Goal: Navigation & Orientation: Understand site structure

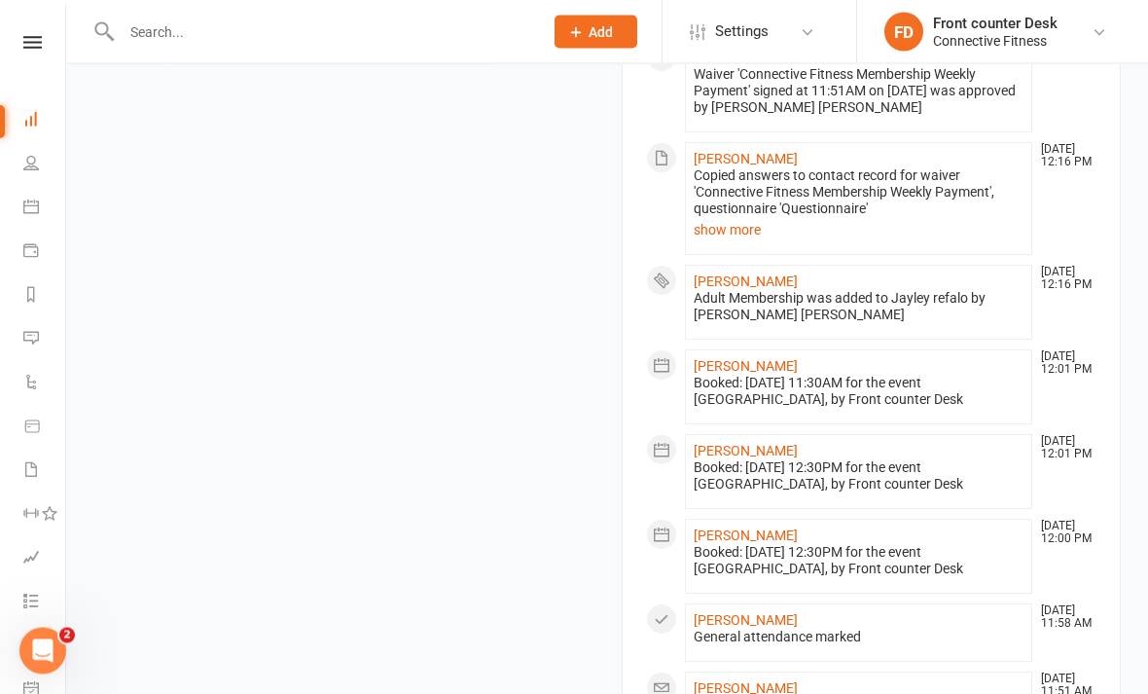
scroll to position [1282, 0]
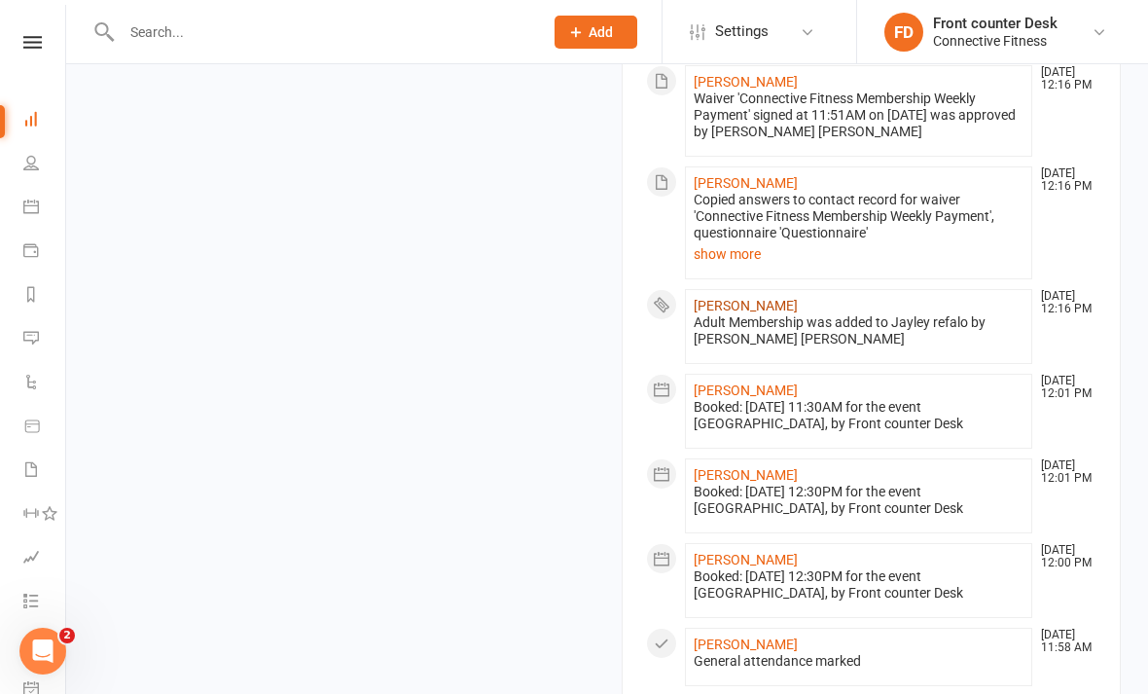
click at [754, 298] on link "[PERSON_NAME]" at bounding box center [746, 306] width 104 height 16
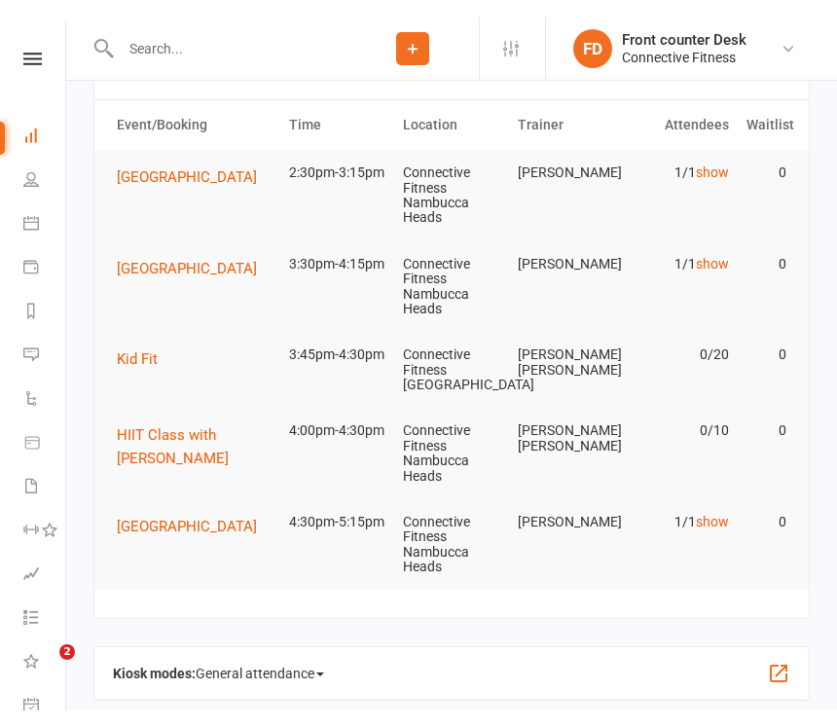
scroll to position [55, 0]
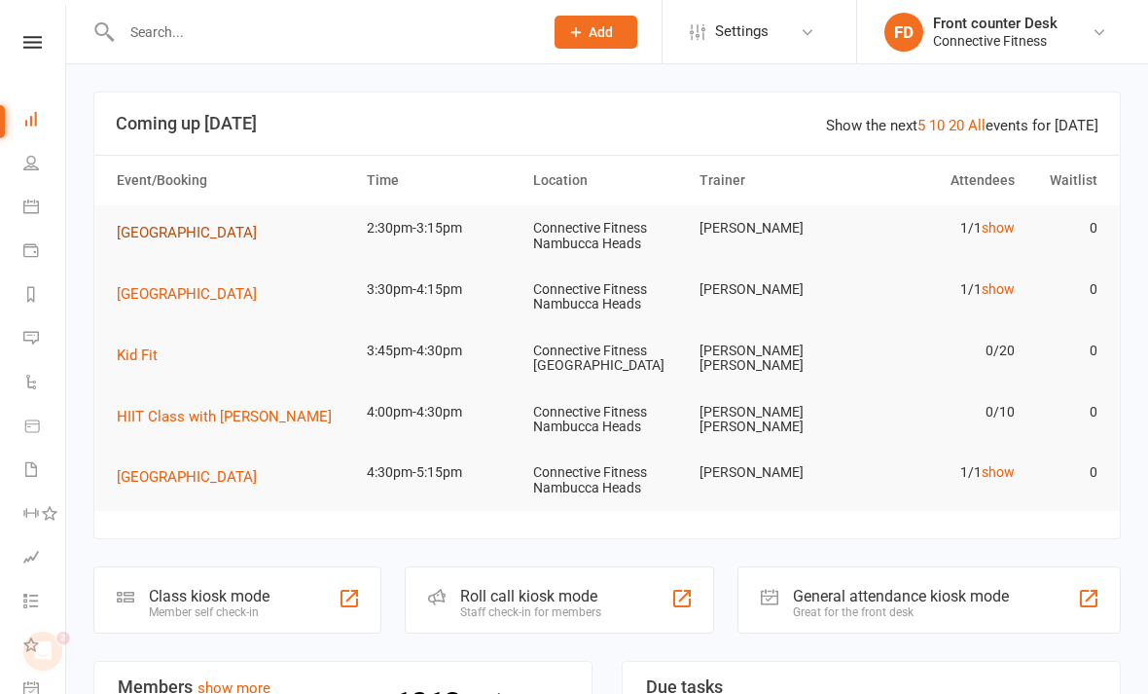
click at [222, 226] on span "[GEOGRAPHIC_DATA]" at bounding box center [187, 233] width 140 height 18
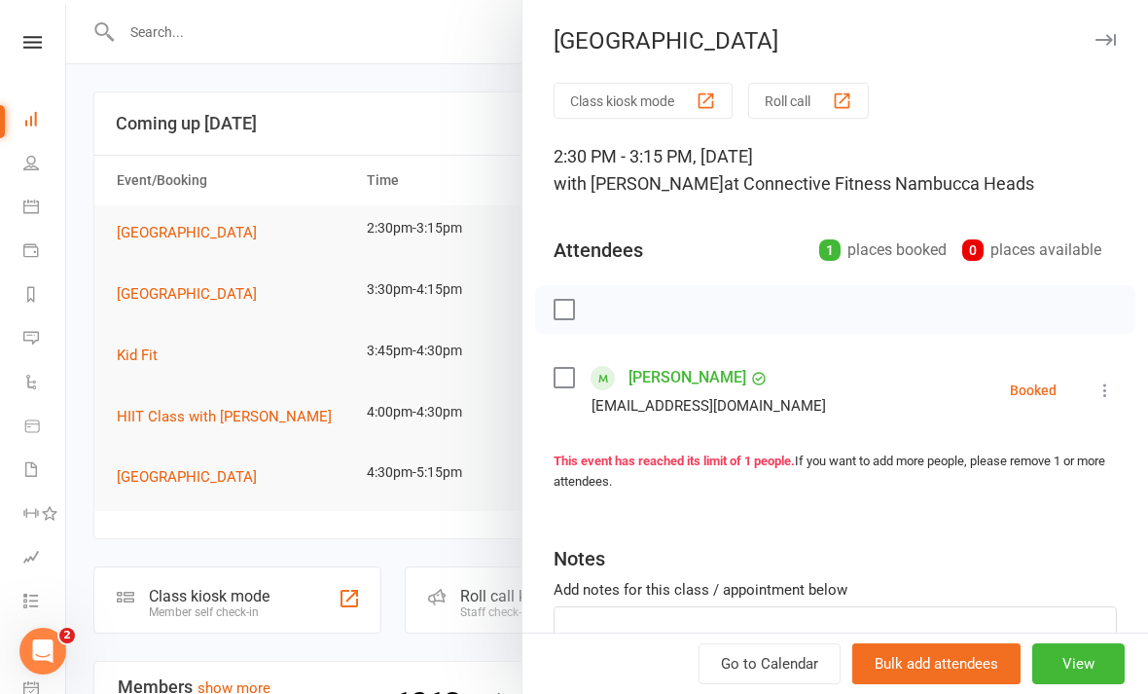
click at [273, 43] on div at bounding box center [607, 347] width 1082 height 694
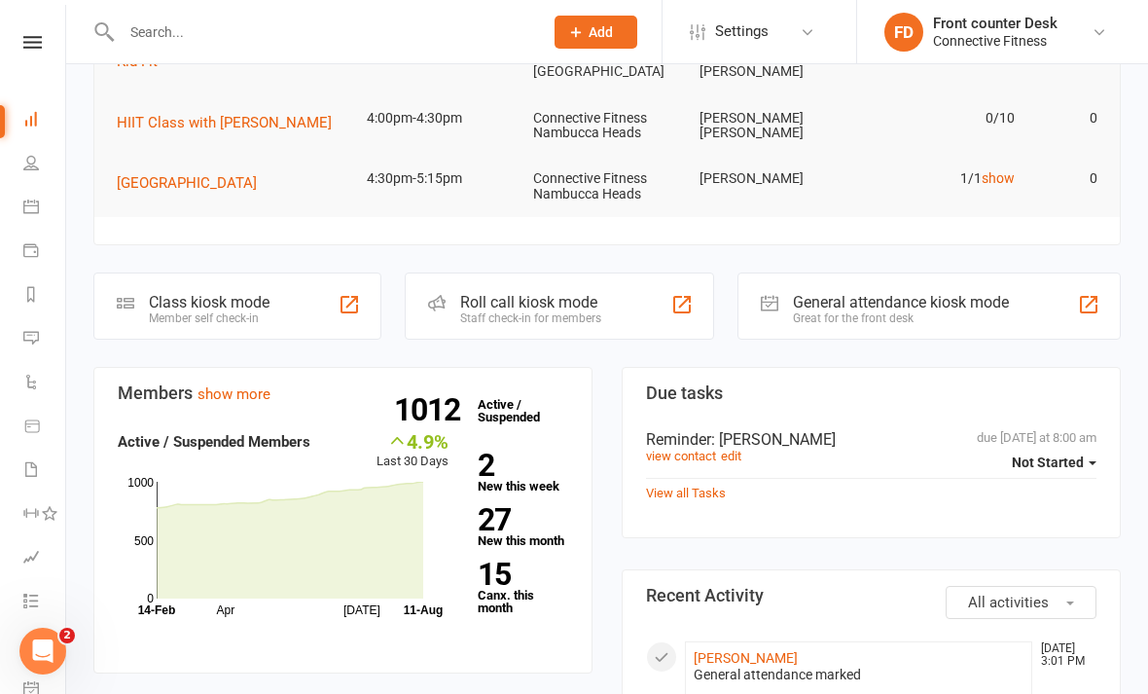
scroll to position [286, 0]
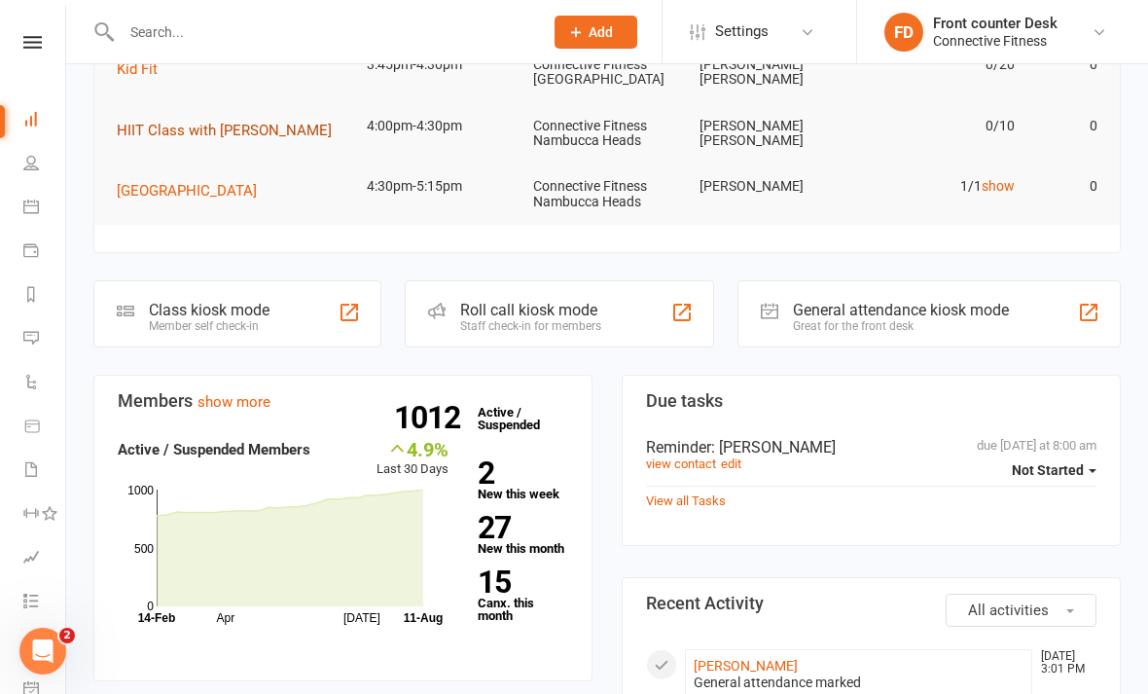
click at [143, 124] on span "HIIT Class with [PERSON_NAME]" at bounding box center [224, 131] width 215 height 18
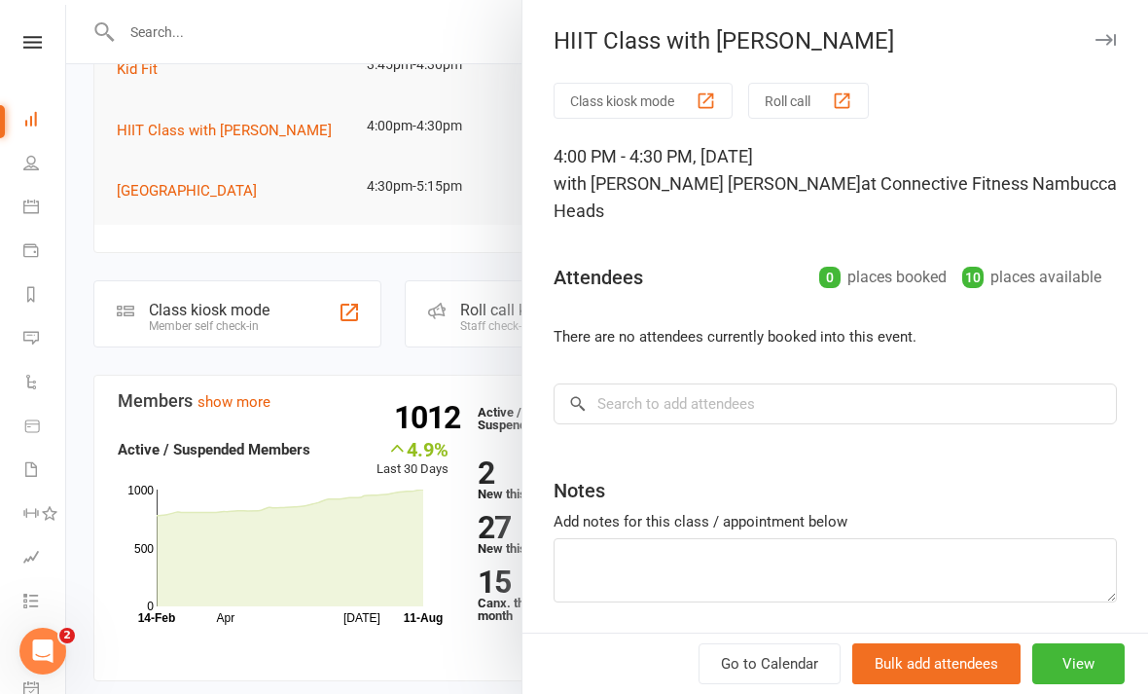
click at [173, 151] on div at bounding box center [607, 347] width 1082 height 694
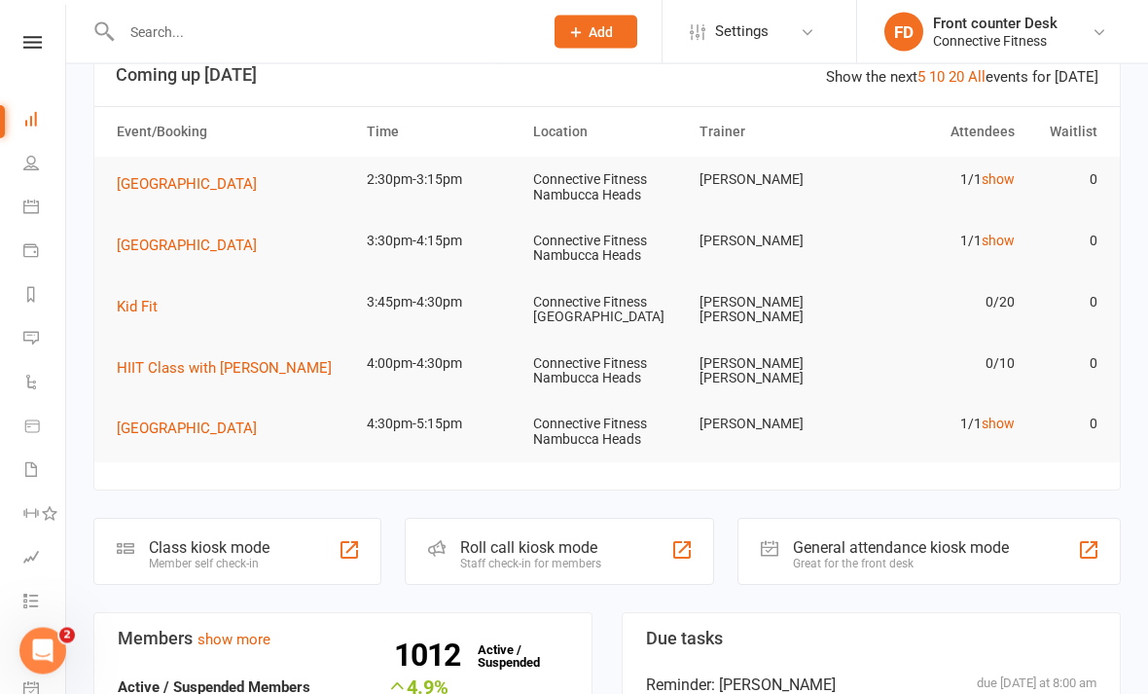
scroll to position [0, 0]
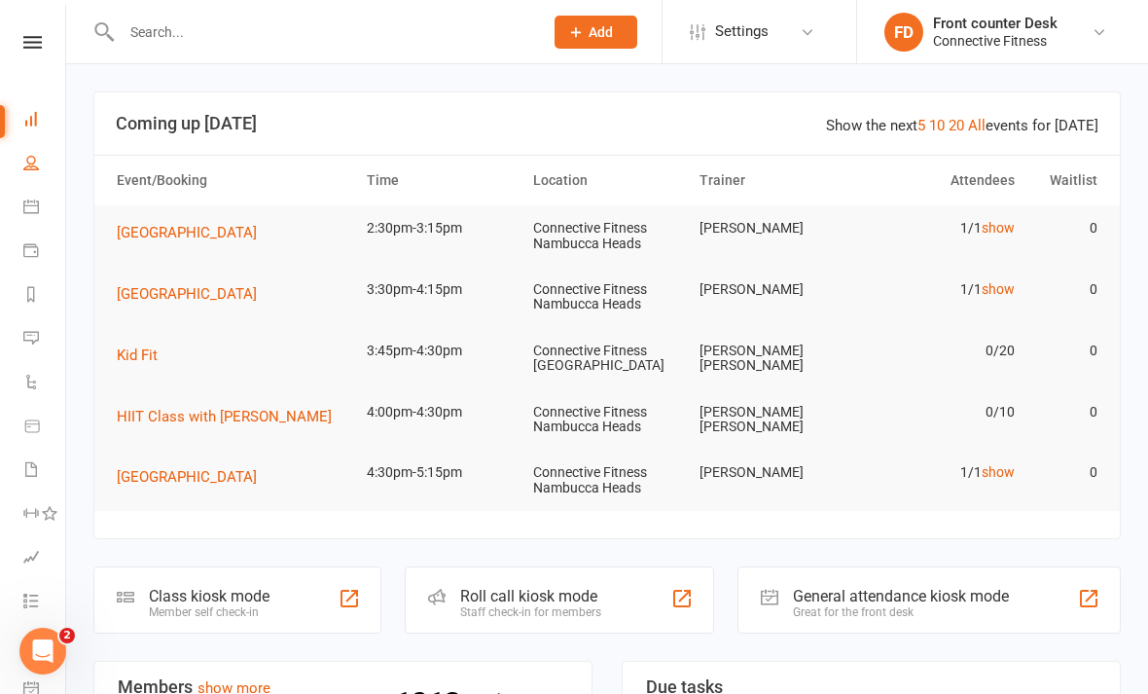
click at [30, 170] on link "People" at bounding box center [45, 165] width 44 height 44
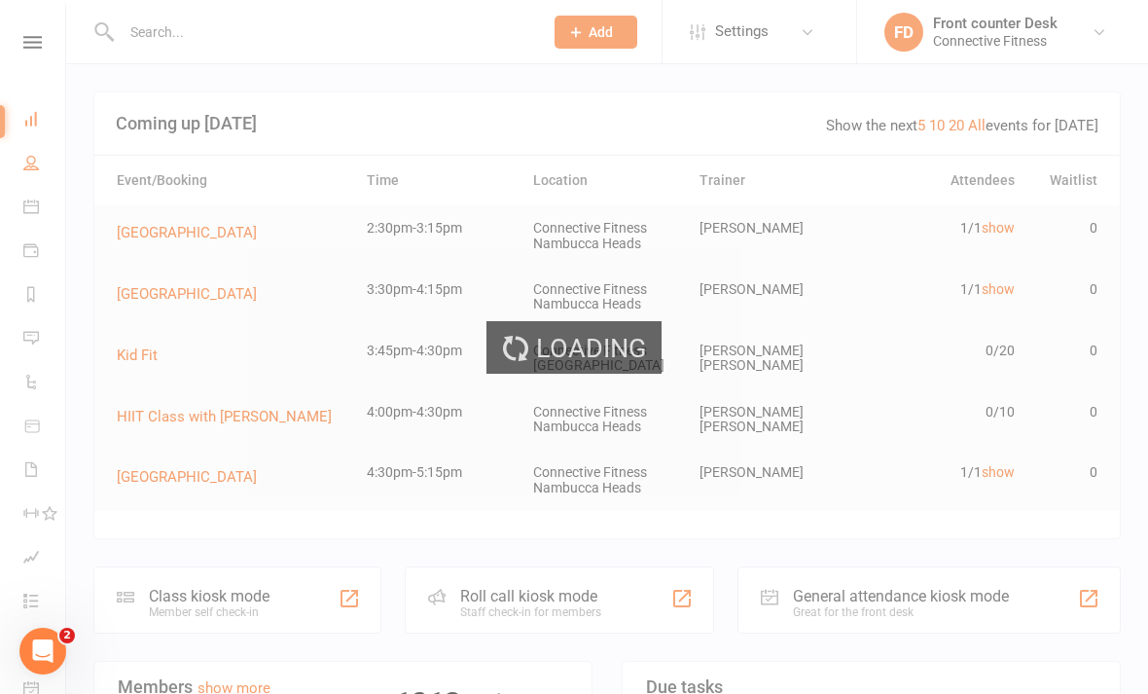
select select "100"
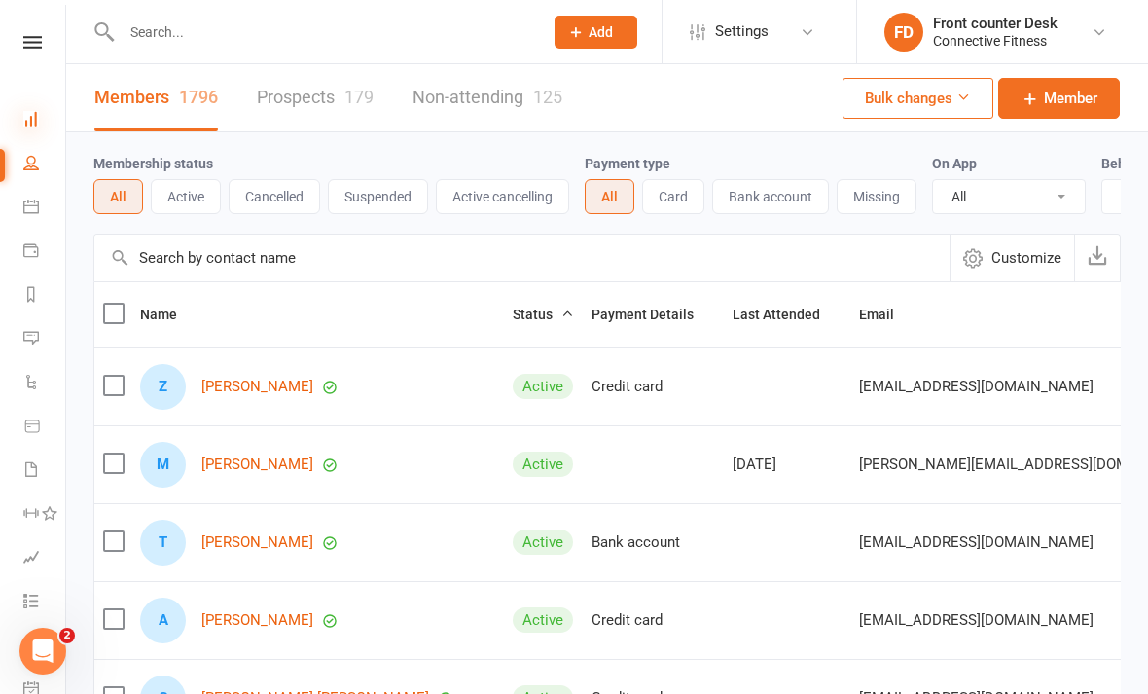
click at [24, 112] on icon at bounding box center [31, 119] width 16 height 16
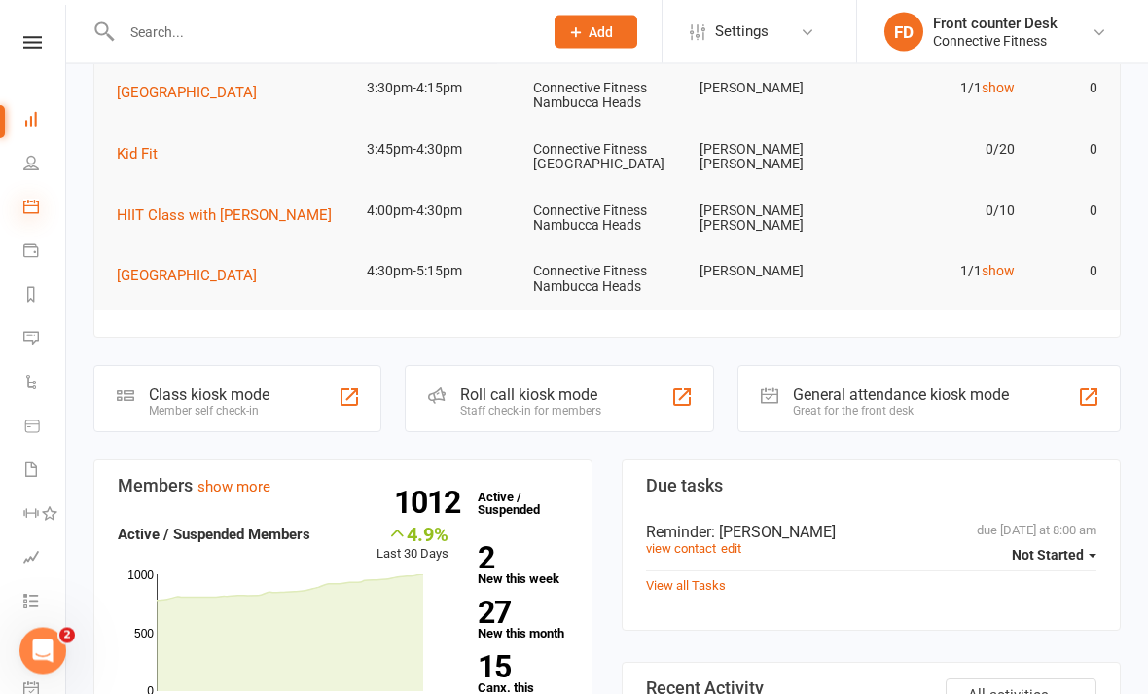
scroll to position [201, 0]
click at [36, 199] on icon at bounding box center [31, 206] width 16 height 16
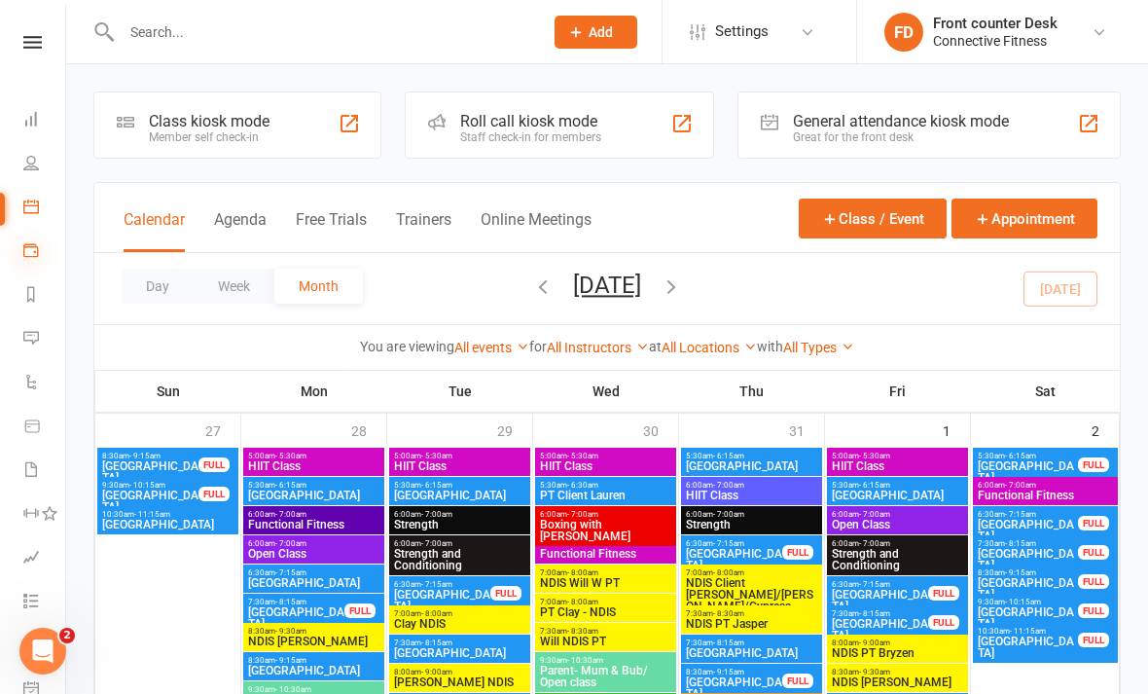
click at [27, 245] on icon at bounding box center [31, 250] width 16 height 16
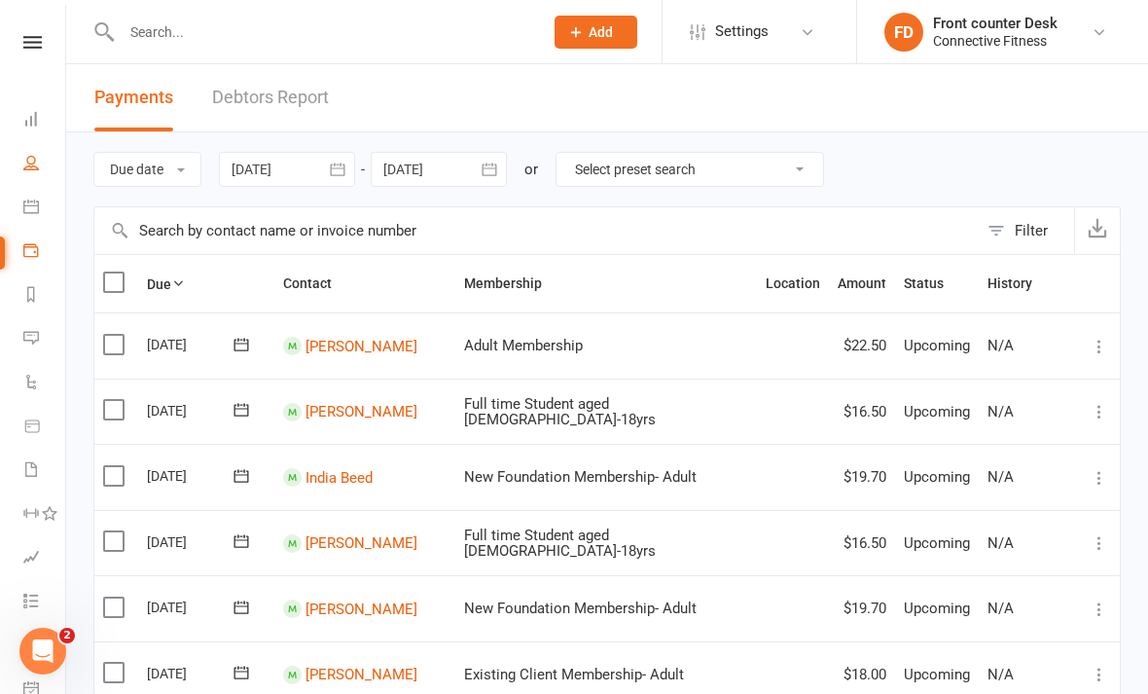
click at [25, 144] on link "People" at bounding box center [45, 165] width 44 height 44
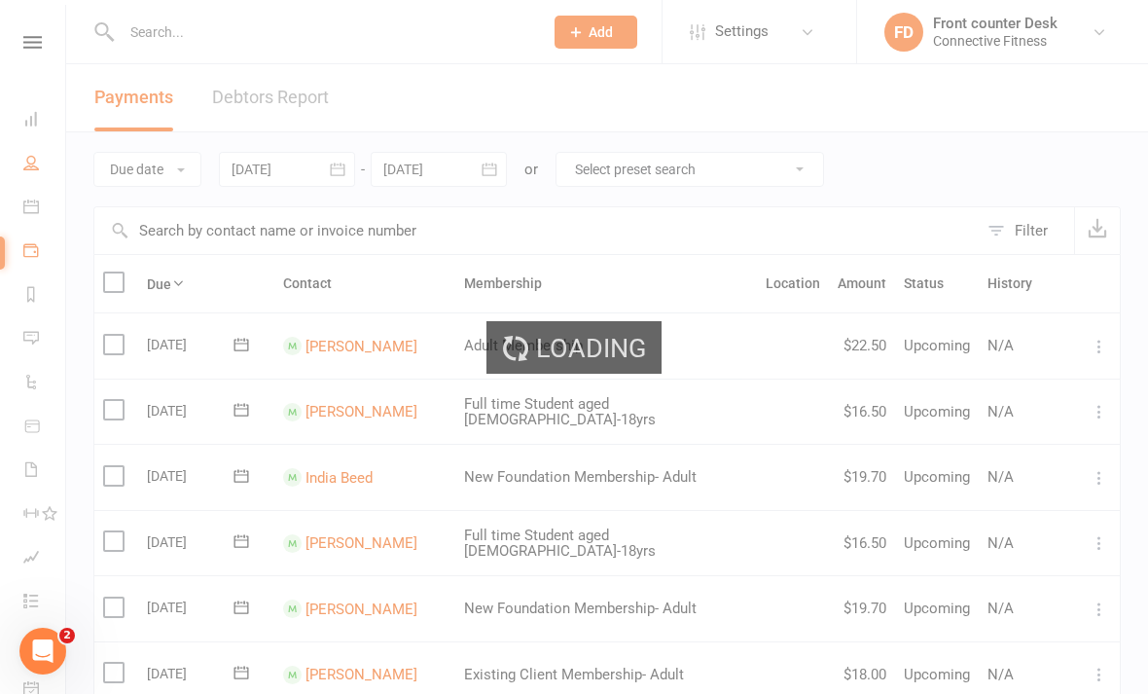
select select "100"
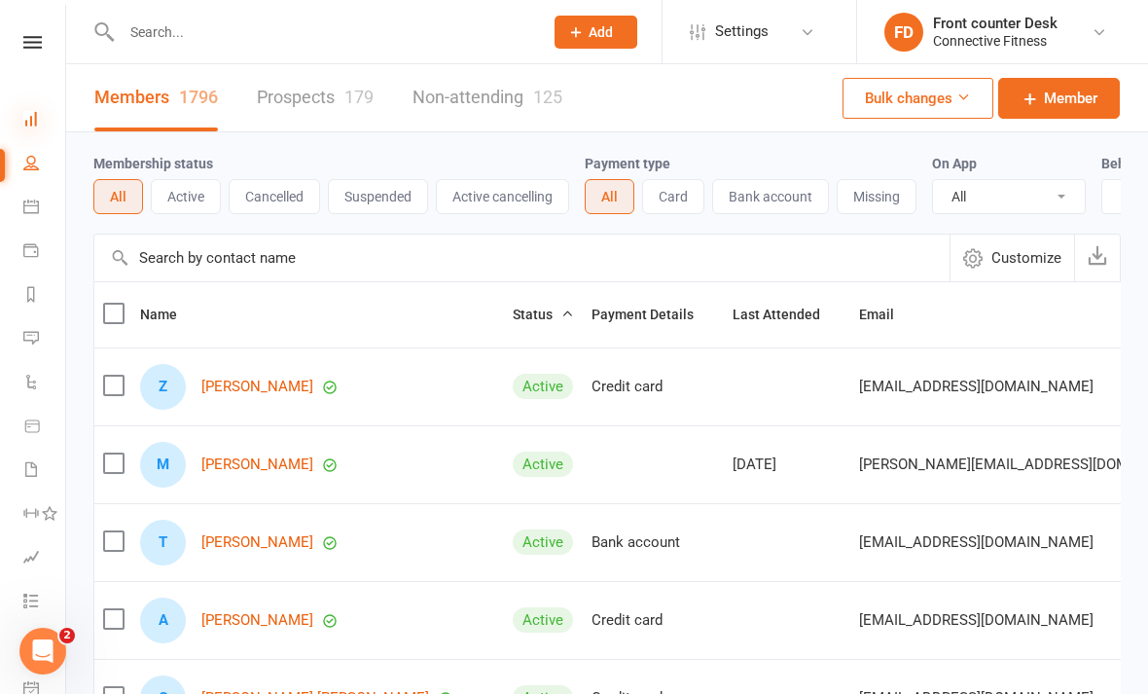
click at [27, 118] on icon at bounding box center [31, 119] width 16 height 16
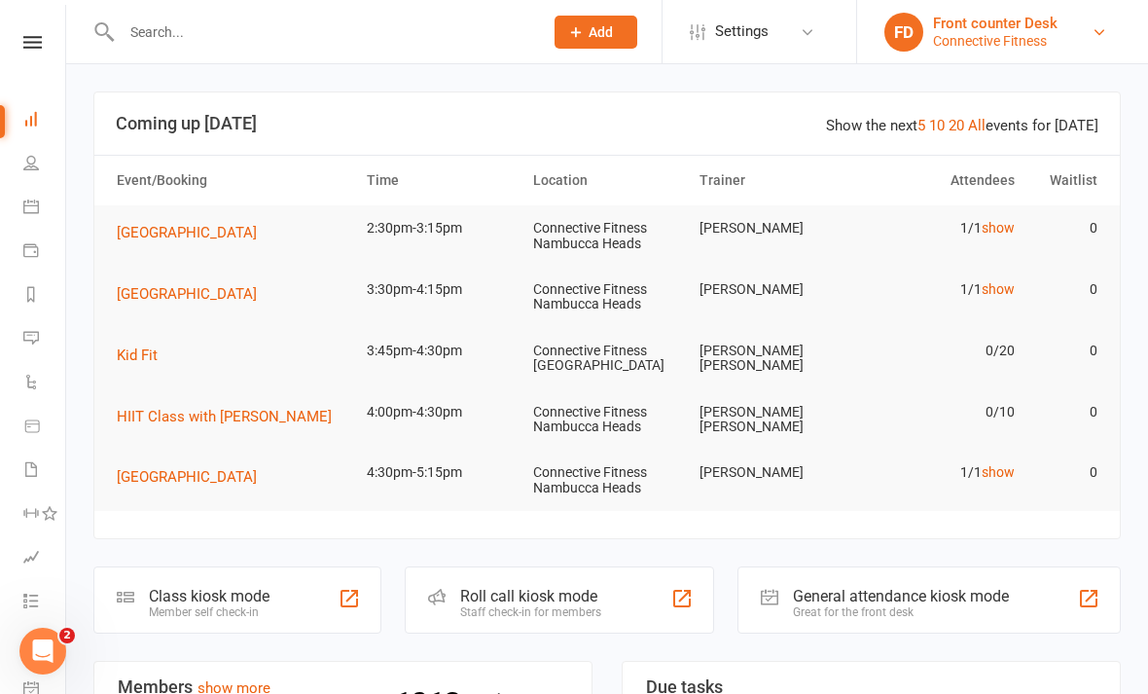
click at [977, 50] on link "FD Front counter Desk Connective Fitness" at bounding box center [1000, 32] width 233 height 39
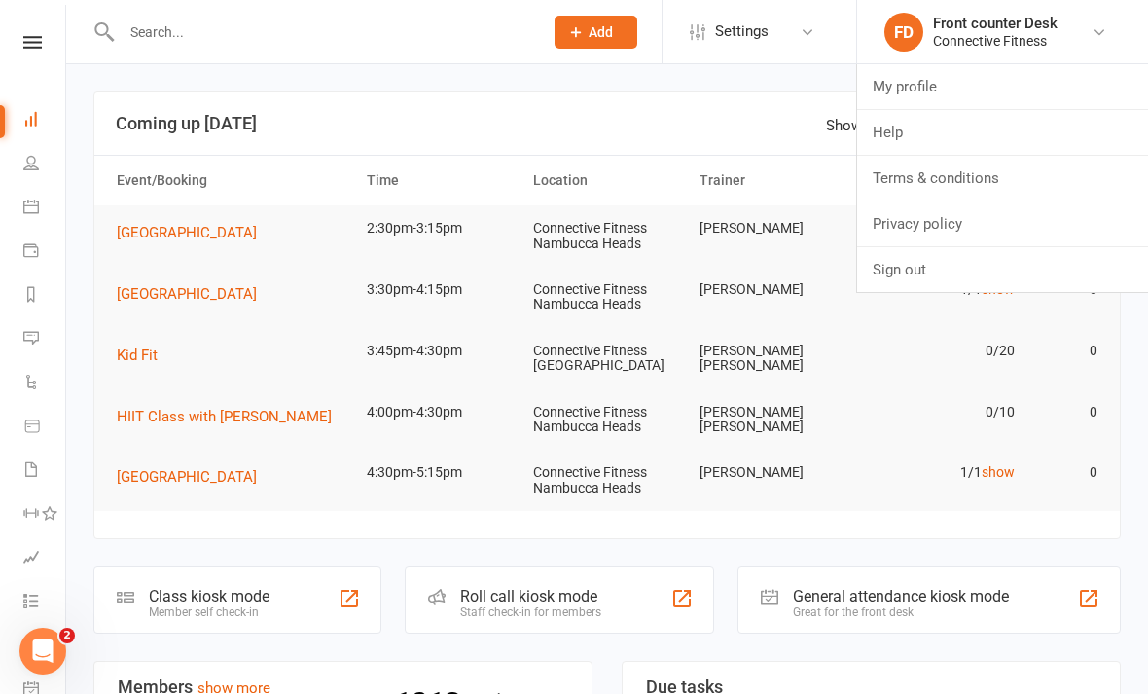
click at [681, 107] on header "Show the next 5 10 20 All events for today Coming up Today" at bounding box center [606, 123] width 1025 height 62
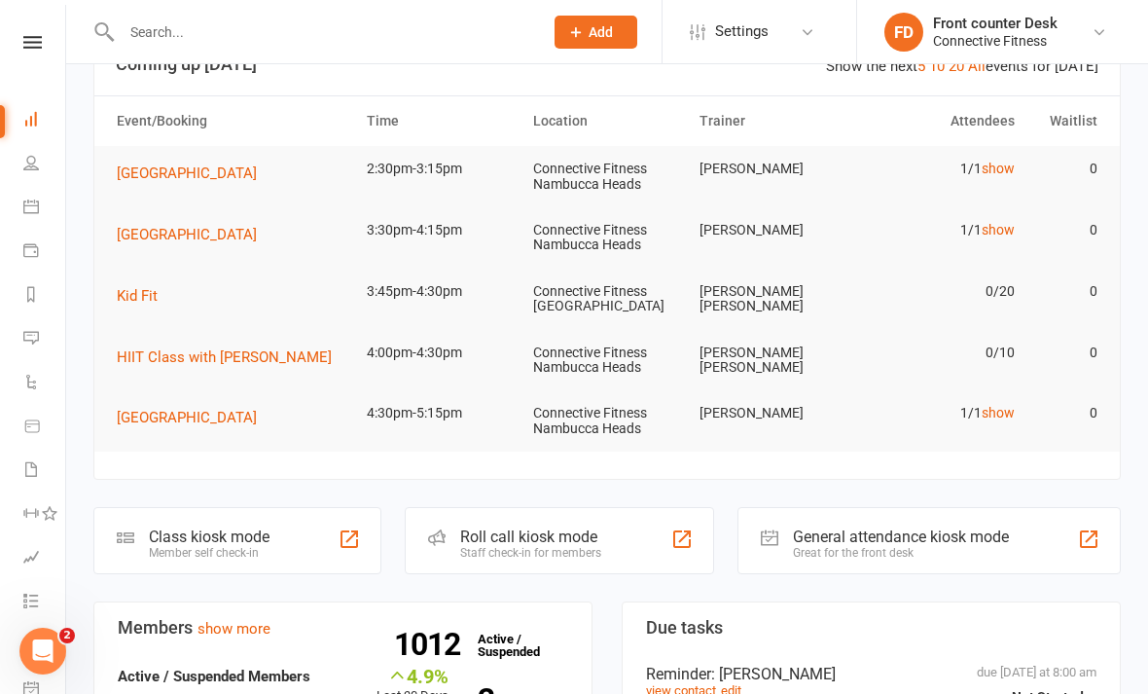
scroll to position [73, 0]
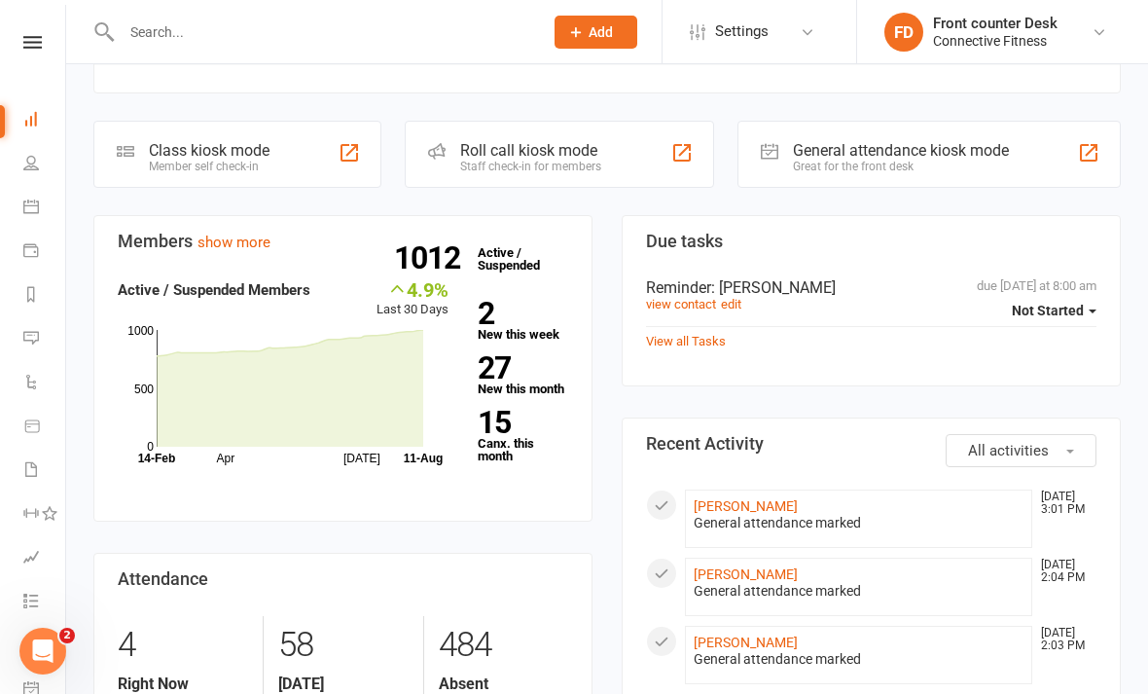
scroll to position [480, 0]
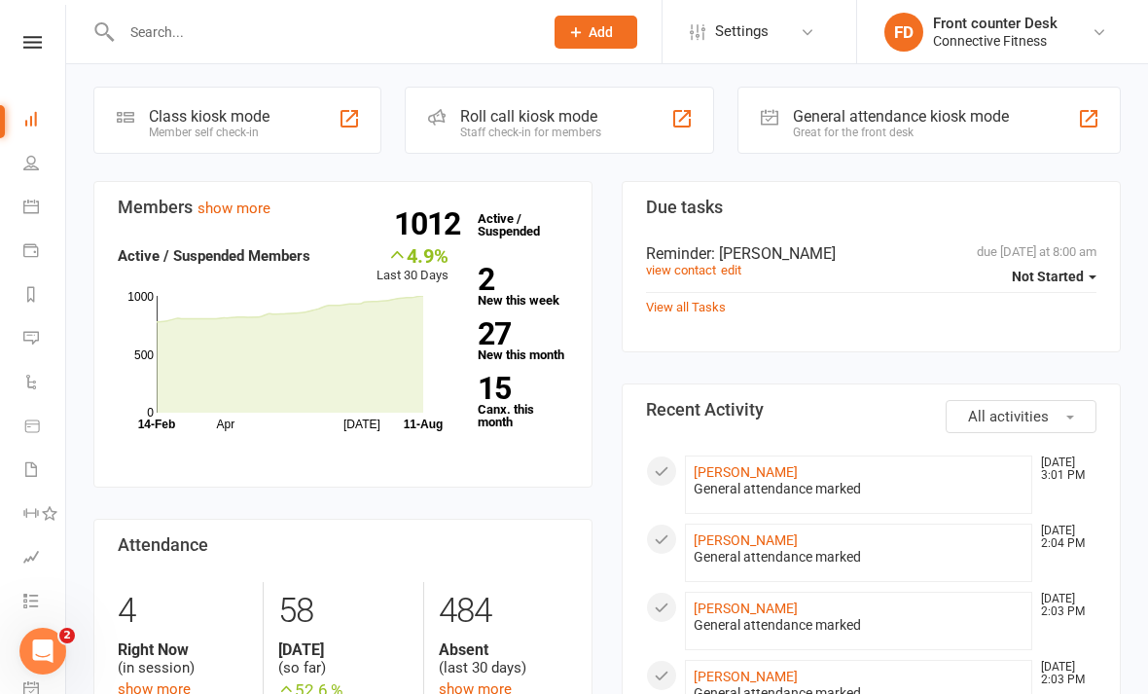
click at [592, 520] on section "Attendance 4 Right Now (in session) show more 58 [DATE] (so far) 52.6 % from [D…" at bounding box center [342, 658] width 499 height 278
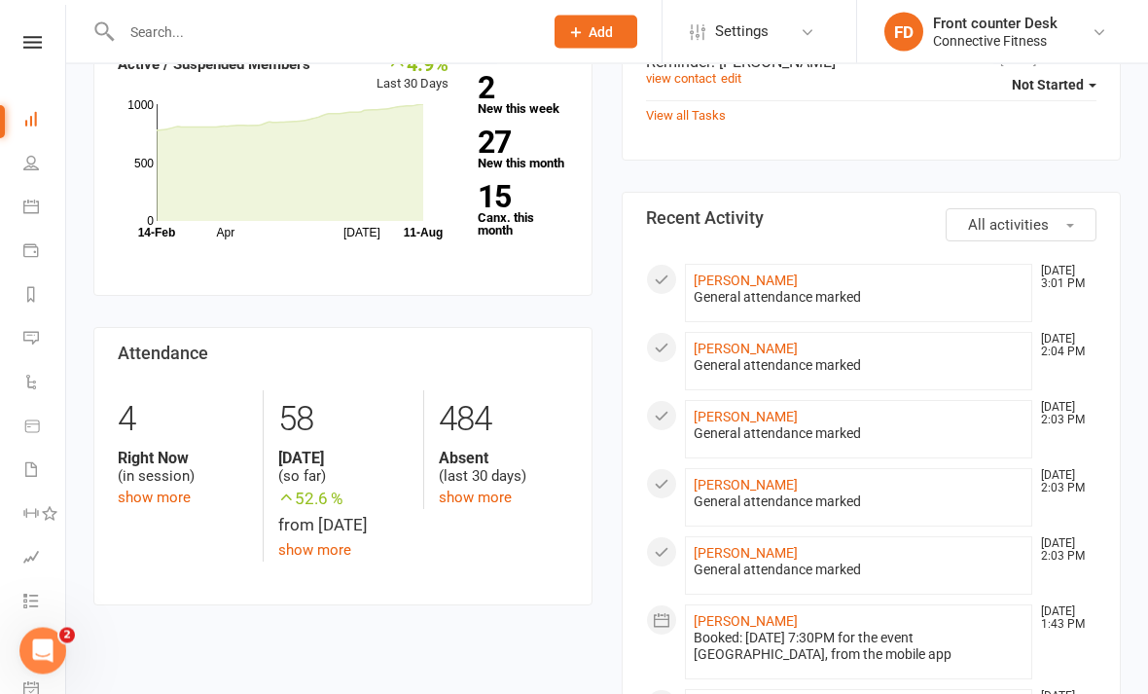
scroll to position [682, 0]
